Goal: Task Accomplishment & Management: Manage account settings

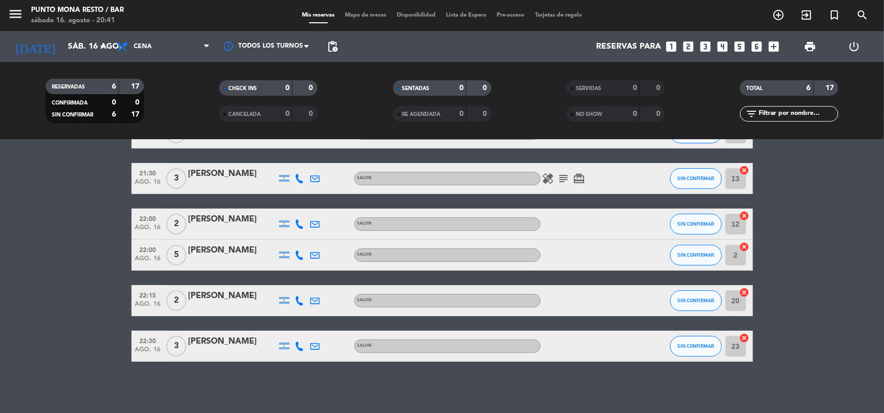
scroll to position [5, 0]
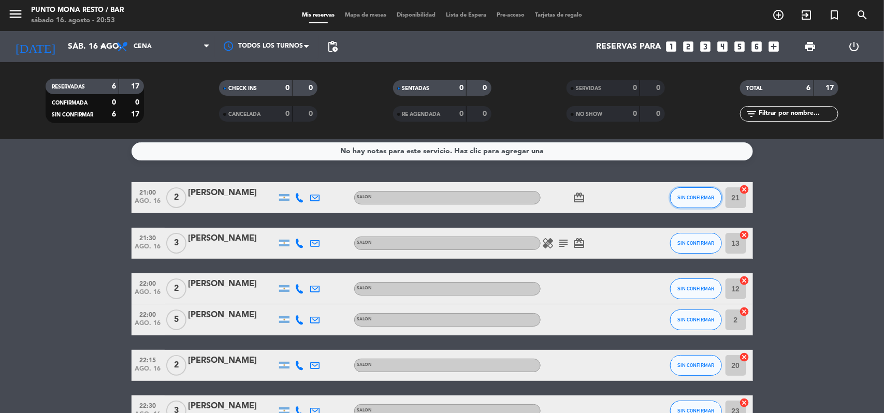
click at [688, 193] on button "SIN CONFIRMAR" at bounding box center [696, 197] width 52 height 21
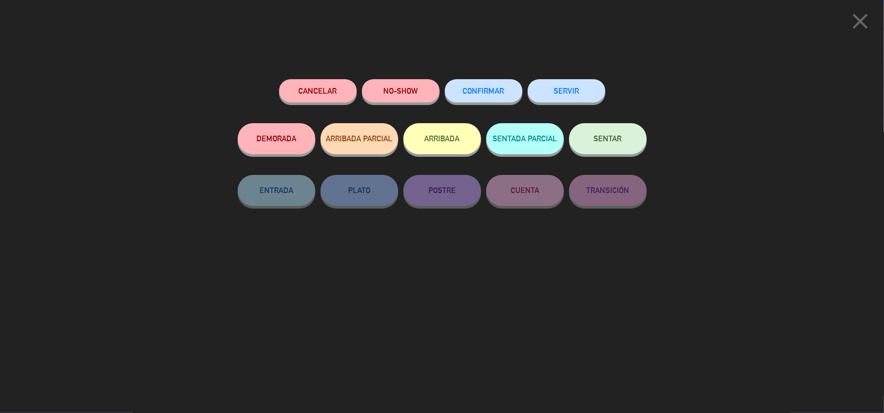
click at [632, 141] on button "SENTAR" at bounding box center [608, 138] width 78 height 31
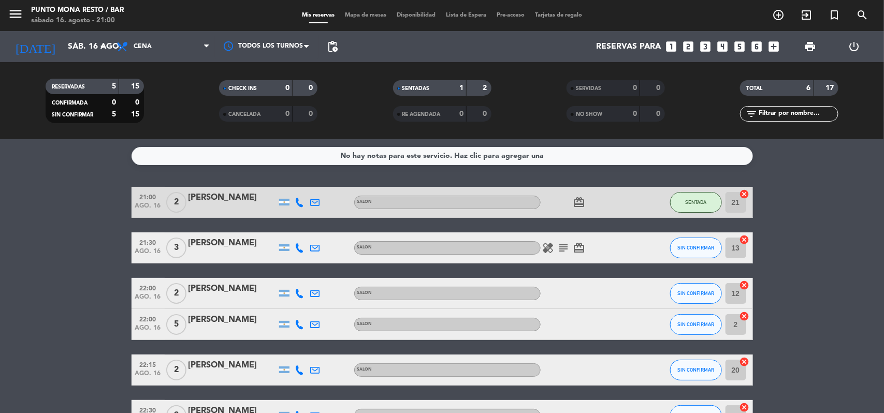
scroll to position [0, 0]
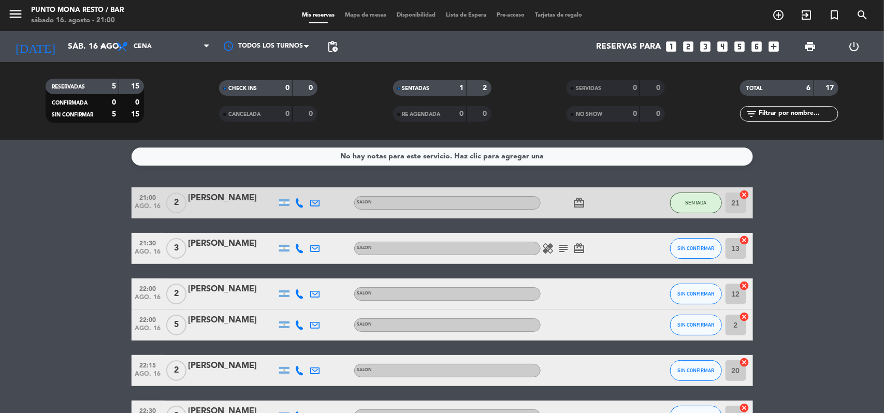
click at [0, 327] on bookings-row "21:00 [DATE] 2 [PERSON_NAME] SALON card_giftcard SENTADA 21 cancel 21:30 [DATE]…" at bounding box center [442, 309] width 884 height 244
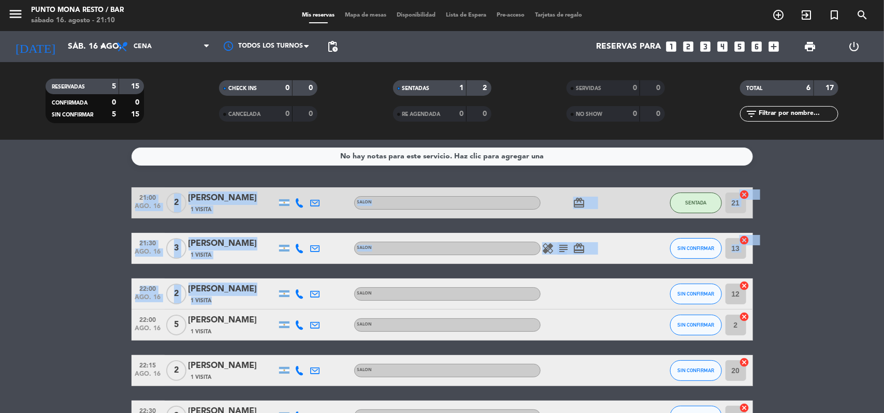
drag, startPoint x: 105, startPoint y: 171, endPoint x: 291, endPoint y: 270, distance: 211.0
click at [291, 270] on div "No hay notas para este servicio. Haz clic para agregar una 21:00 [DATE] 2 [PERS…" at bounding box center [442, 276] width 884 height 273
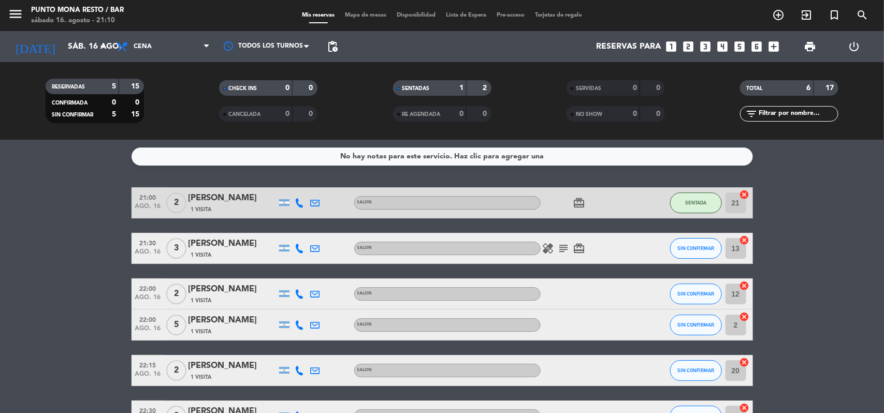
click at [0, 215] on bookings-row "21:00 [DATE] 2 [PERSON_NAME] 1 Visita SALON card_giftcard SENTADA 21 cancel 21:…" at bounding box center [442, 309] width 884 height 244
drag, startPoint x: 118, startPoint y: 178, endPoint x: 239, endPoint y: 313, distance: 181.5
click at [239, 313] on div "No hay notas para este servicio. Haz clic para agregar una 21:00 [DATE] 2 [PERS…" at bounding box center [442, 276] width 884 height 273
click at [27, 234] on bookings-row "21:00 [DATE] 2 [PERSON_NAME] 1 Visita SALON card_giftcard SENTADA 21 cancel 21:…" at bounding box center [442, 309] width 884 height 244
click at [575, 254] on icon "card_giftcard" at bounding box center [579, 248] width 12 height 12
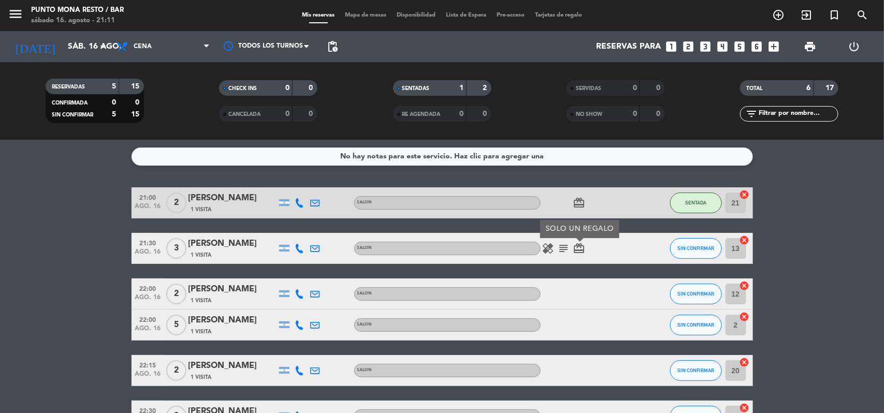
click at [575, 254] on icon "card_giftcard" at bounding box center [579, 248] width 12 height 12
click at [569, 250] on icon "subject" at bounding box center [564, 248] width 12 height 12
click at [586, 195] on div "card_giftcard" at bounding box center [586, 202] width 93 height 31
click at [579, 200] on icon "card_giftcard" at bounding box center [579, 203] width 12 height 12
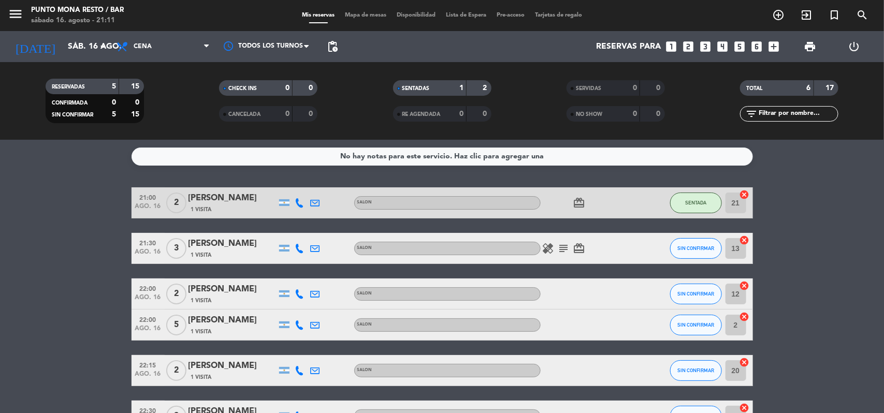
click at [567, 242] on icon "subject" at bounding box center [564, 248] width 12 height 12
click at [567, 251] on icon "subject" at bounding box center [564, 248] width 12 height 12
click at [547, 252] on icon "healing" at bounding box center [548, 248] width 12 height 12
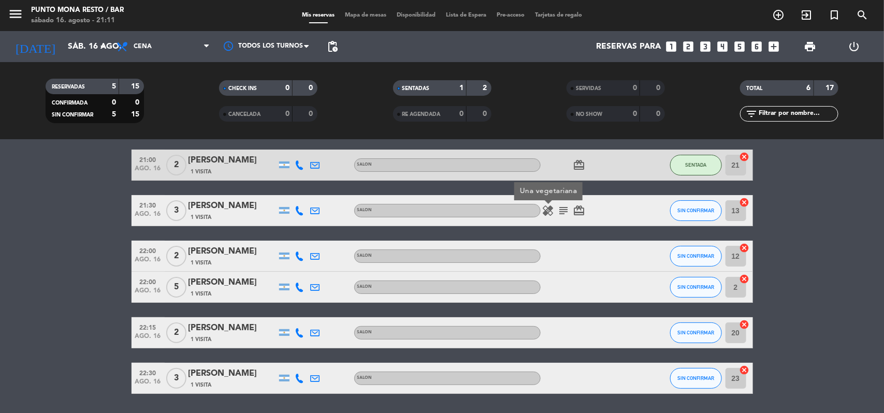
scroll to position [70, 0]
